Goal: Navigation & Orientation: Find specific page/section

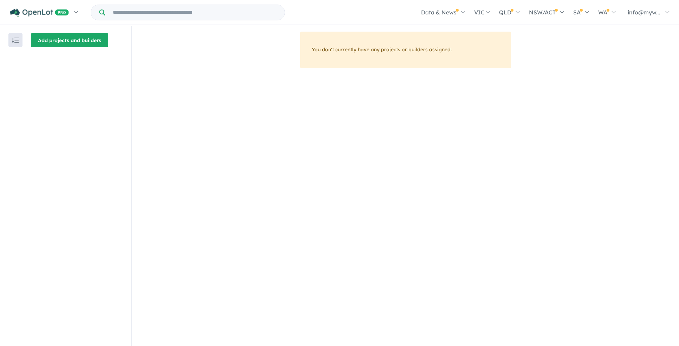
click at [75, 39] on button "Add projects and builders" at bounding box center [69, 40] width 77 height 14
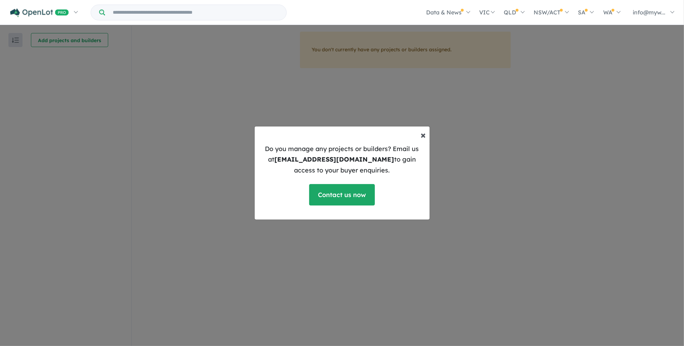
click at [422, 135] on span "×" at bounding box center [423, 135] width 5 height 12
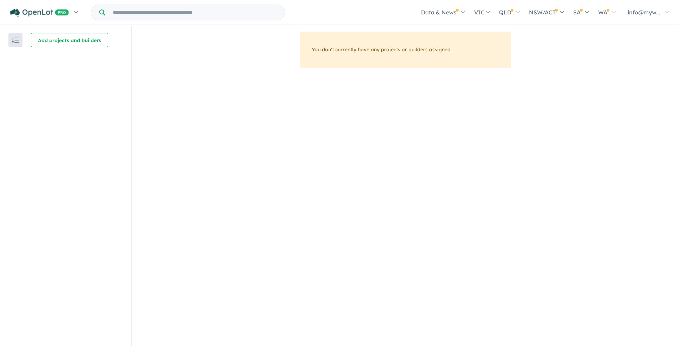
click at [13, 38] on img "button" at bounding box center [15, 40] width 7 height 5
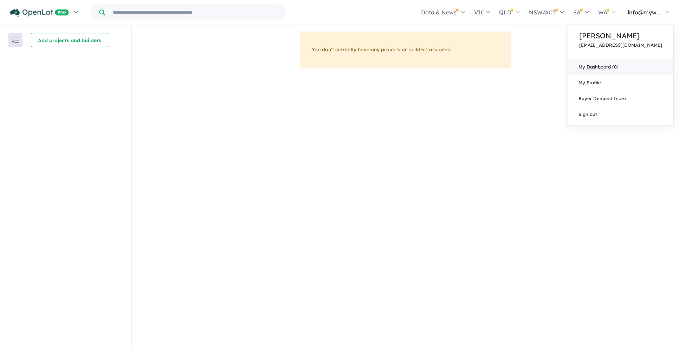
click at [622, 63] on link "My Dashboard (0)" at bounding box center [620, 67] width 105 height 16
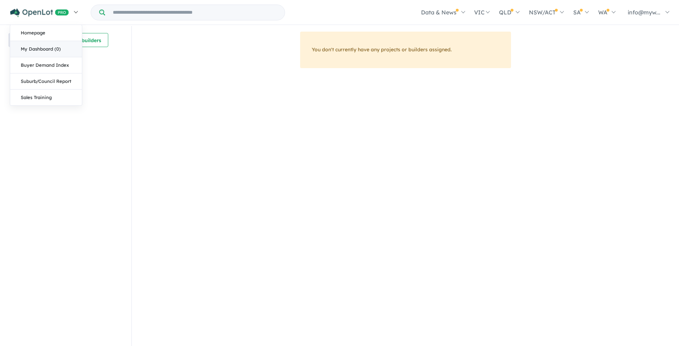
click at [35, 47] on link "My Dashboard (0)" at bounding box center [46, 49] width 72 height 16
click at [74, 13] on link at bounding box center [43, 12] width 77 height 25
click at [34, 33] on link "Homepage" at bounding box center [46, 33] width 72 height 16
